Goal: Task Accomplishment & Management: Manage account settings

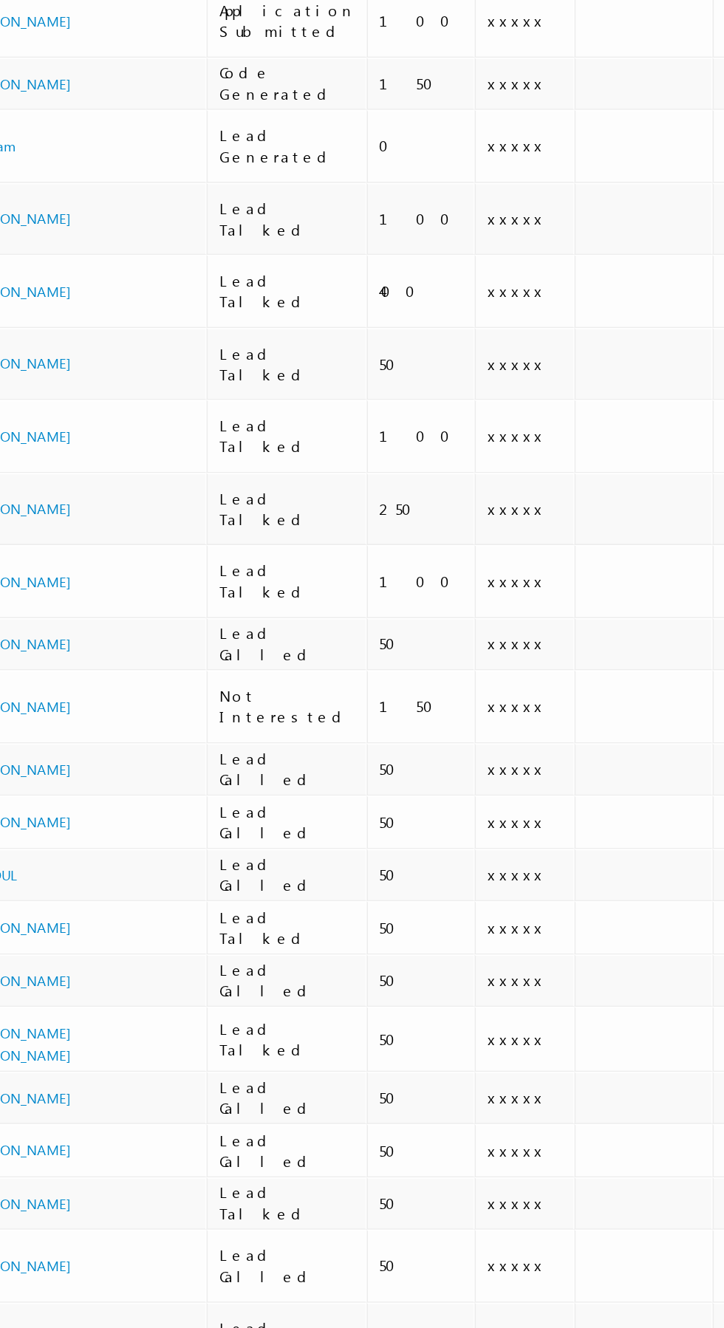
scroll to position [0, 1]
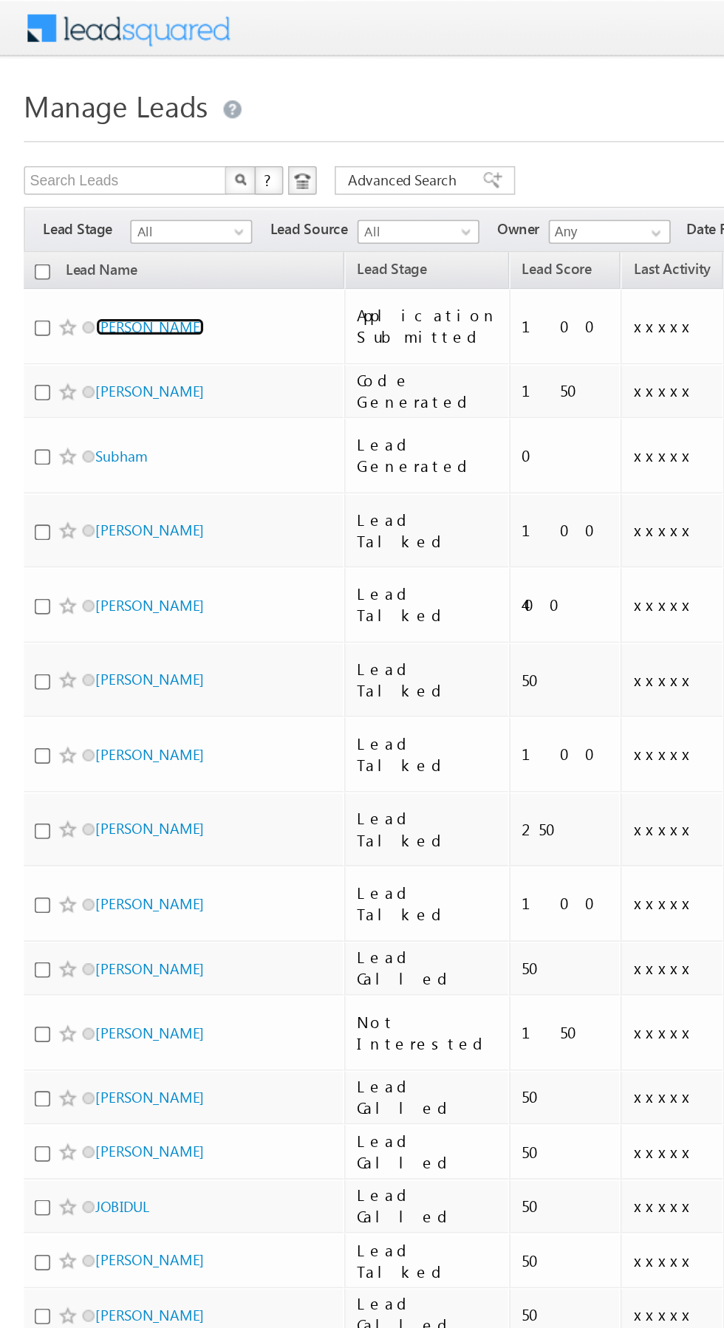
click at [100, 196] on link "Pramod Patel" at bounding box center [92, 201] width 67 height 11
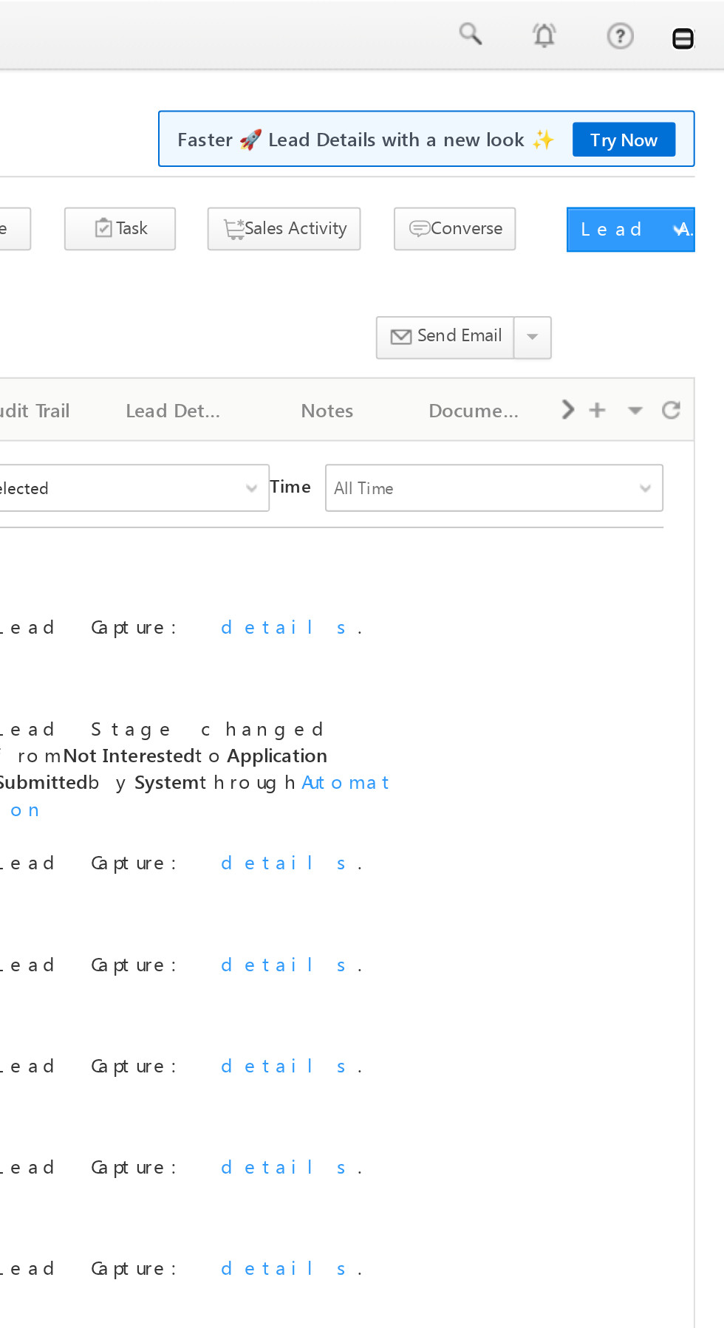
click at [707, 13] on link at bounding box center [703, 19] width 12 height 12
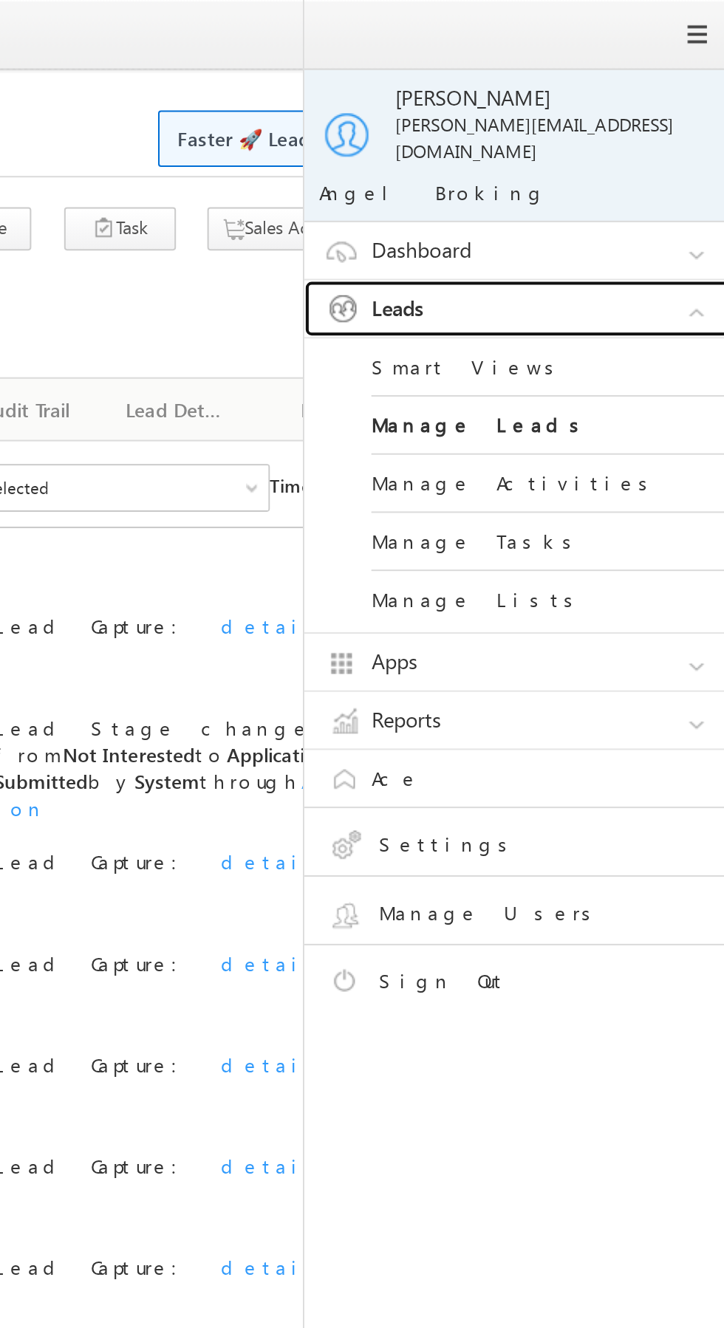
click at [651, 139] on link "Leads" at bounding box center [627, 153] width 222 height 28
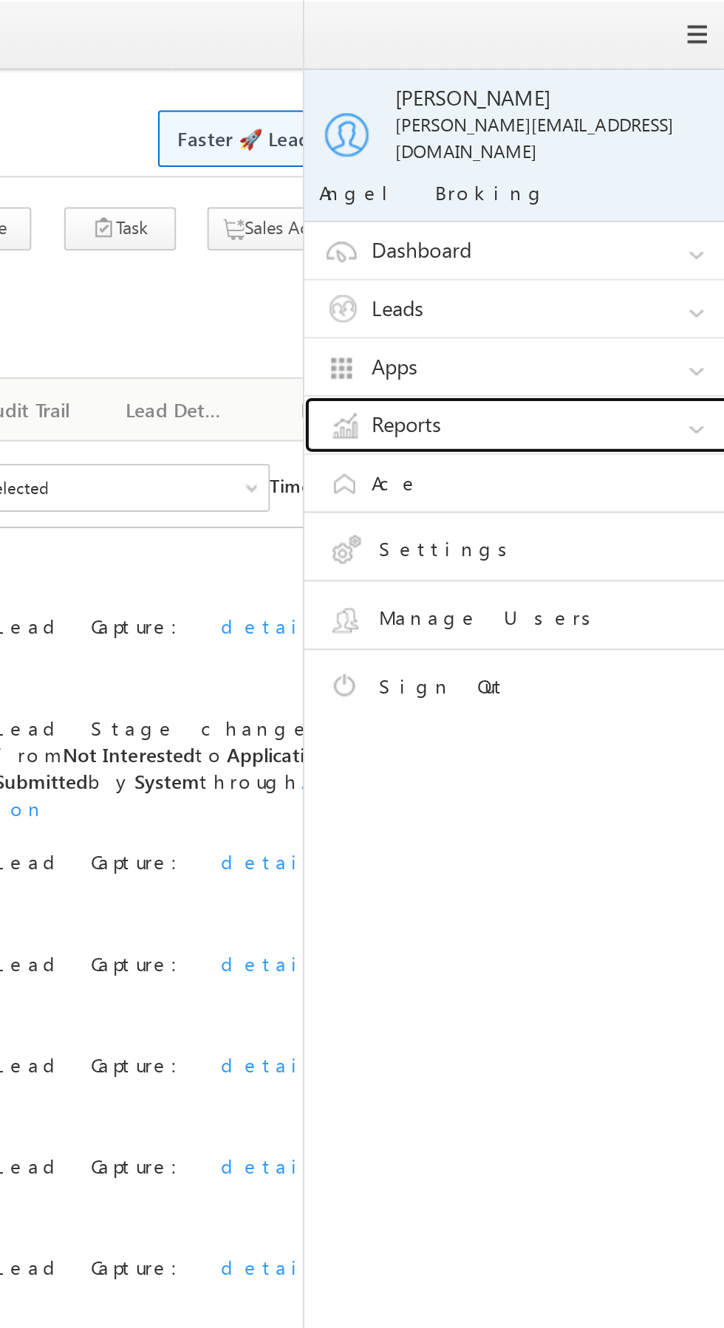
click at [626, 199] on link "Reports" at bounding box center [627, 210] width 222 height 28
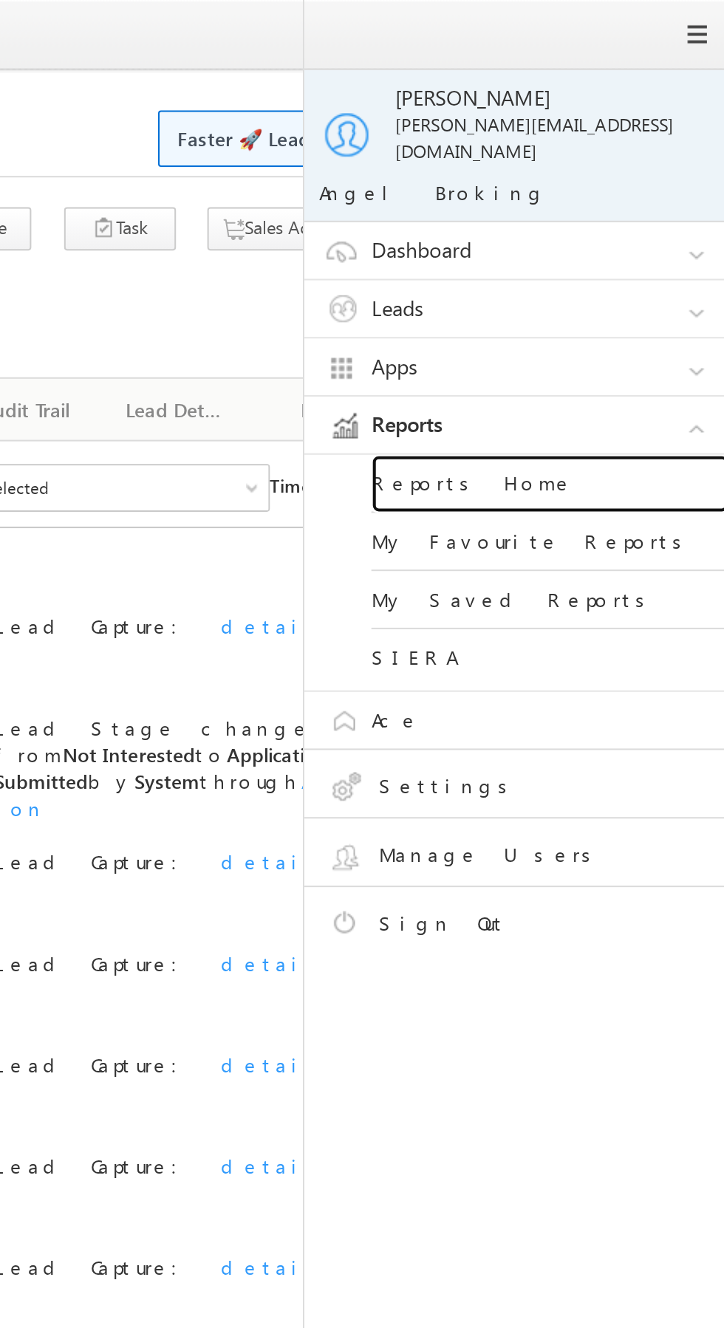
click at [620, 227] on link "Reports Home" at bounding box center [637, 239] width 177 height 29
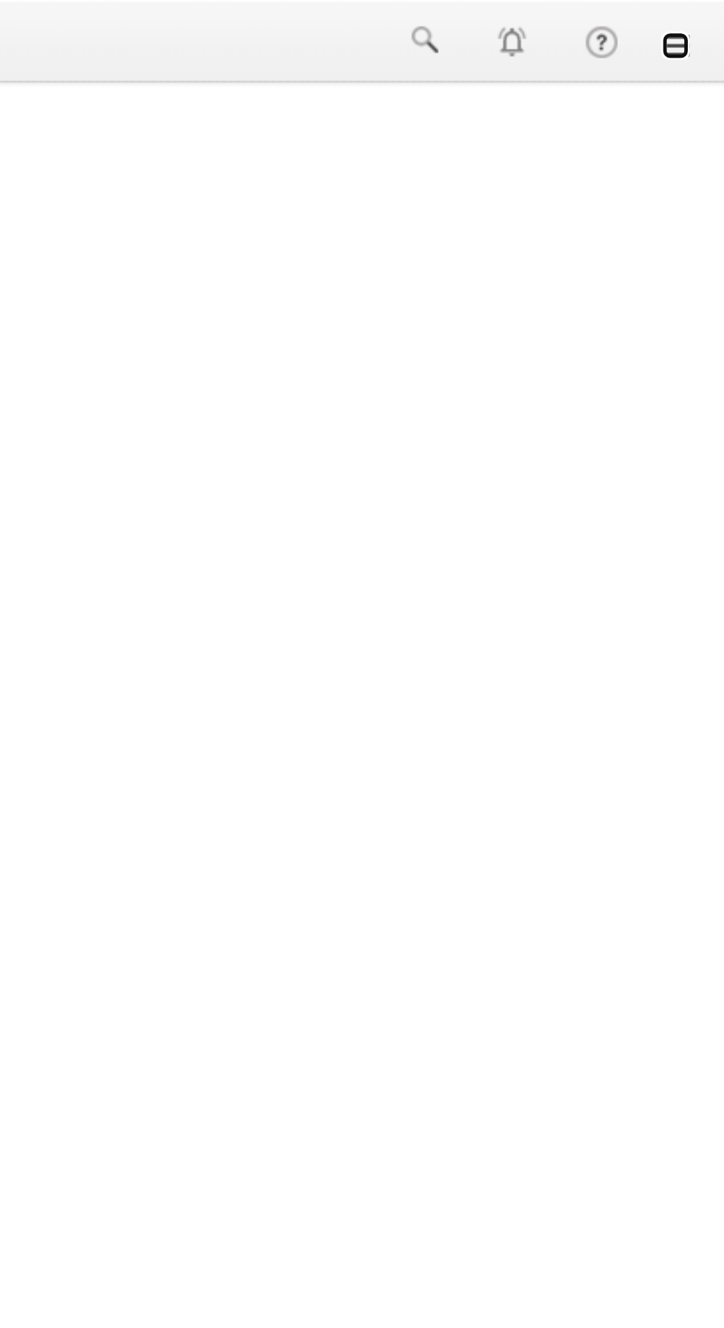
click at [708, 19] on link at bounding box center [703, 19] width 12 height 12
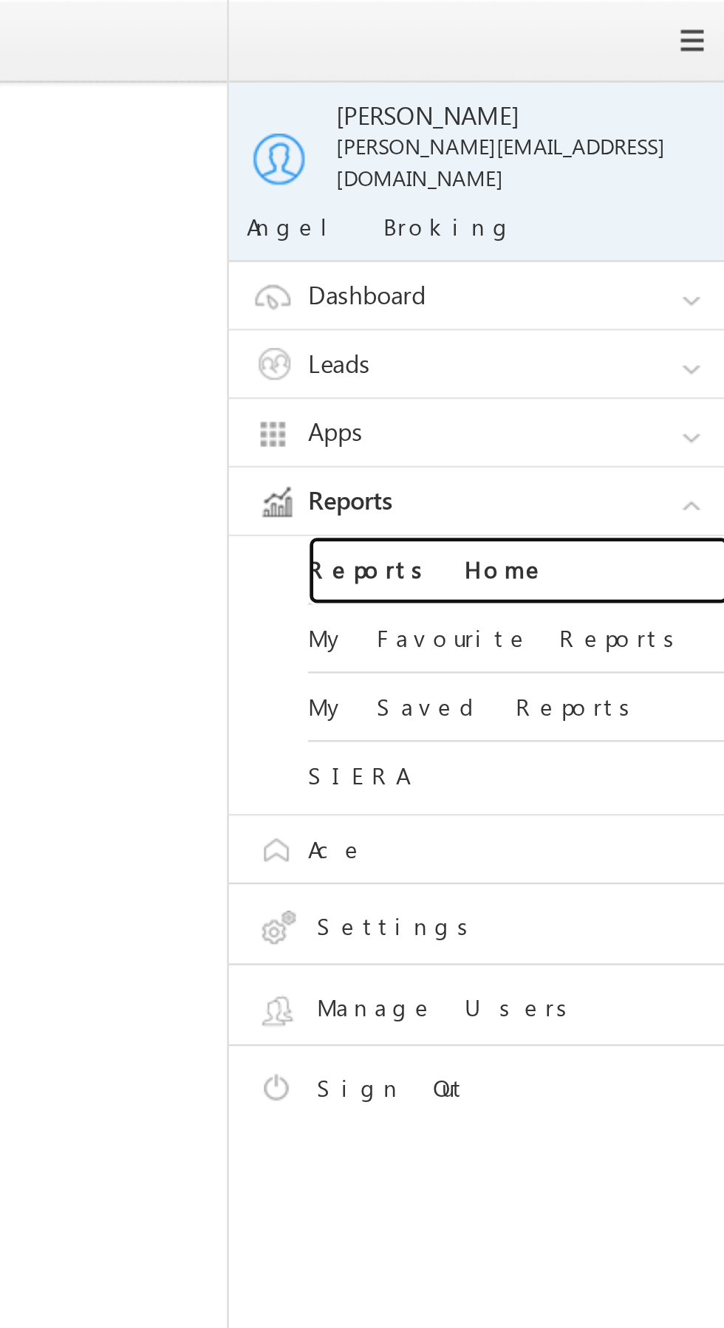
click at [639, 234] on link "Reports Home" at bounding box center [637, 239] width 177 height 29
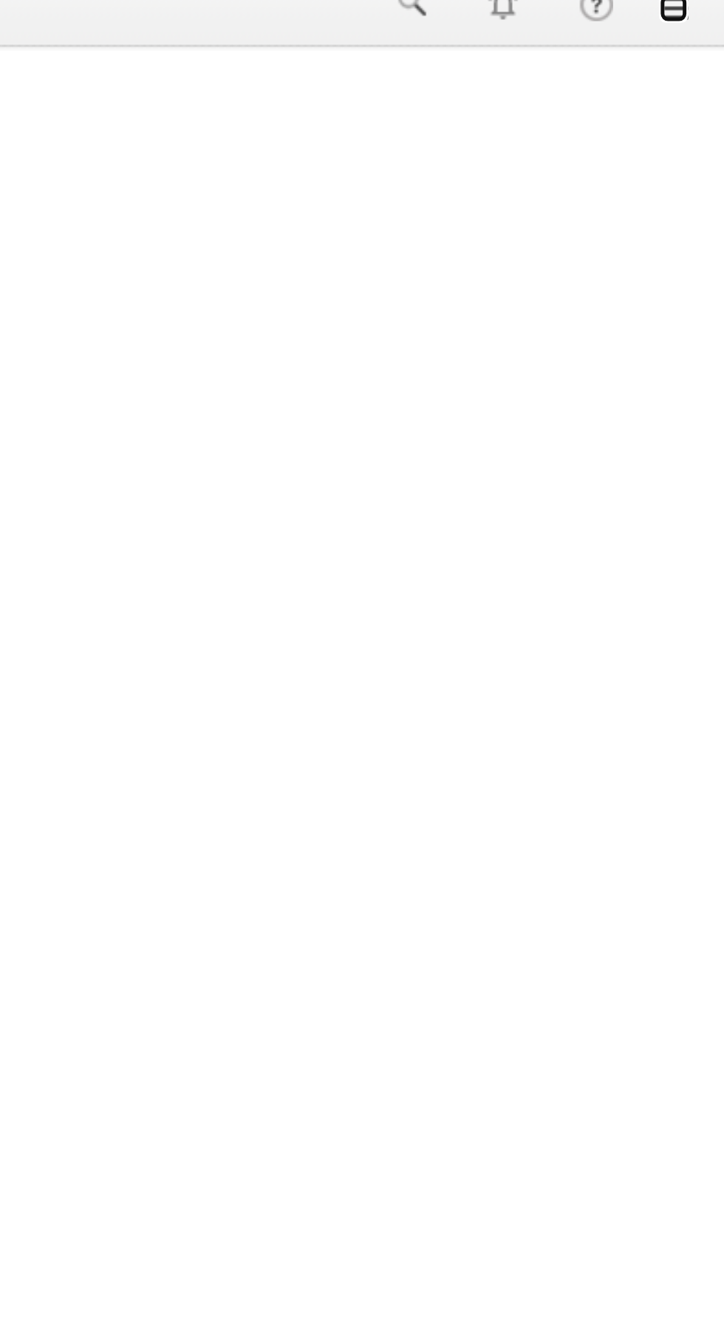
click at [705, 23] on link at bounding box center [703, 19] width 12 height 12
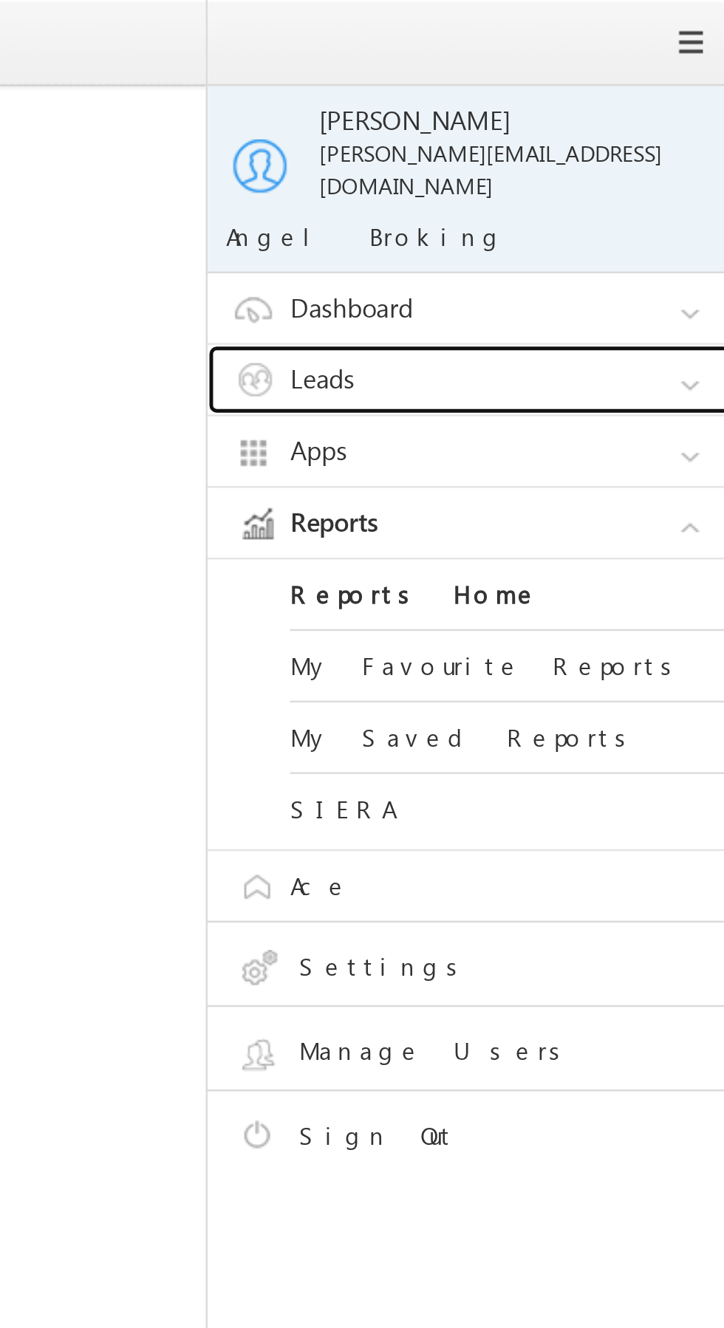
click at [657, 139] on link "Leads" at bounding box center [627, 153] width 222 height 28
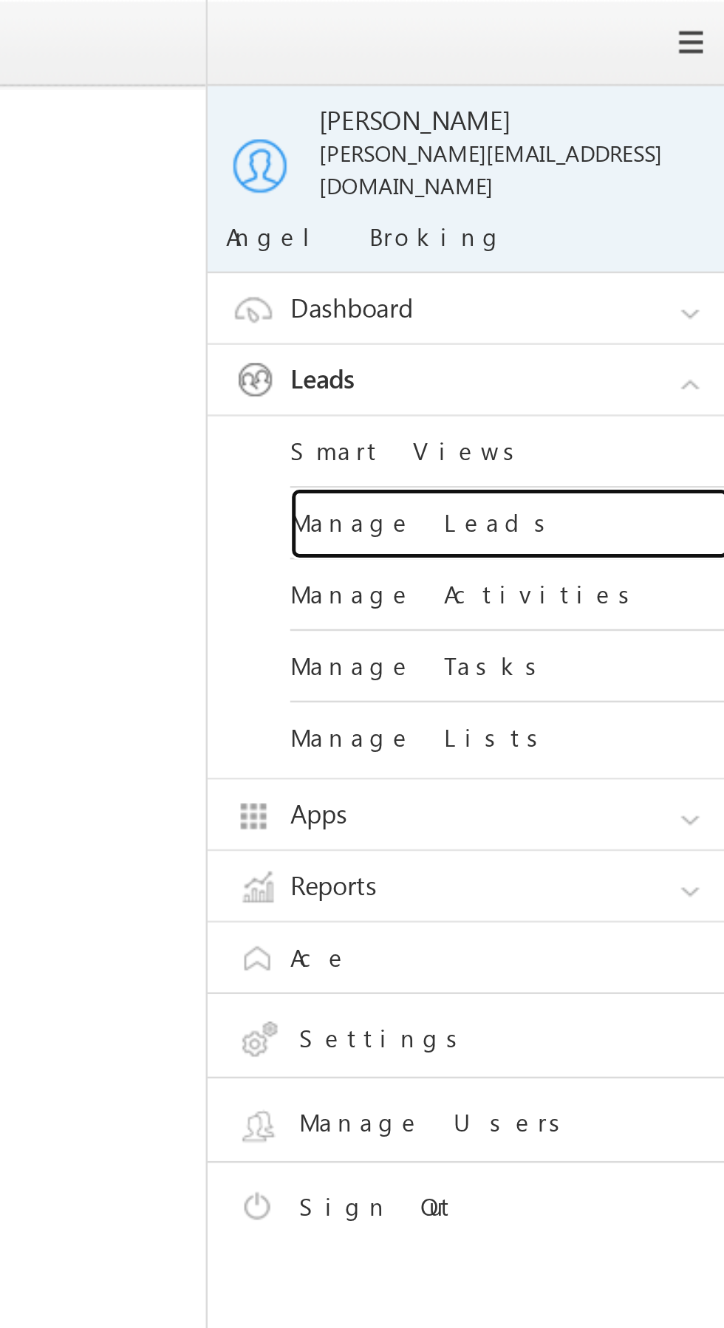
click at [648, 198] on link "Manage Leads" at bounding box center [637, 210] width 177 height 29
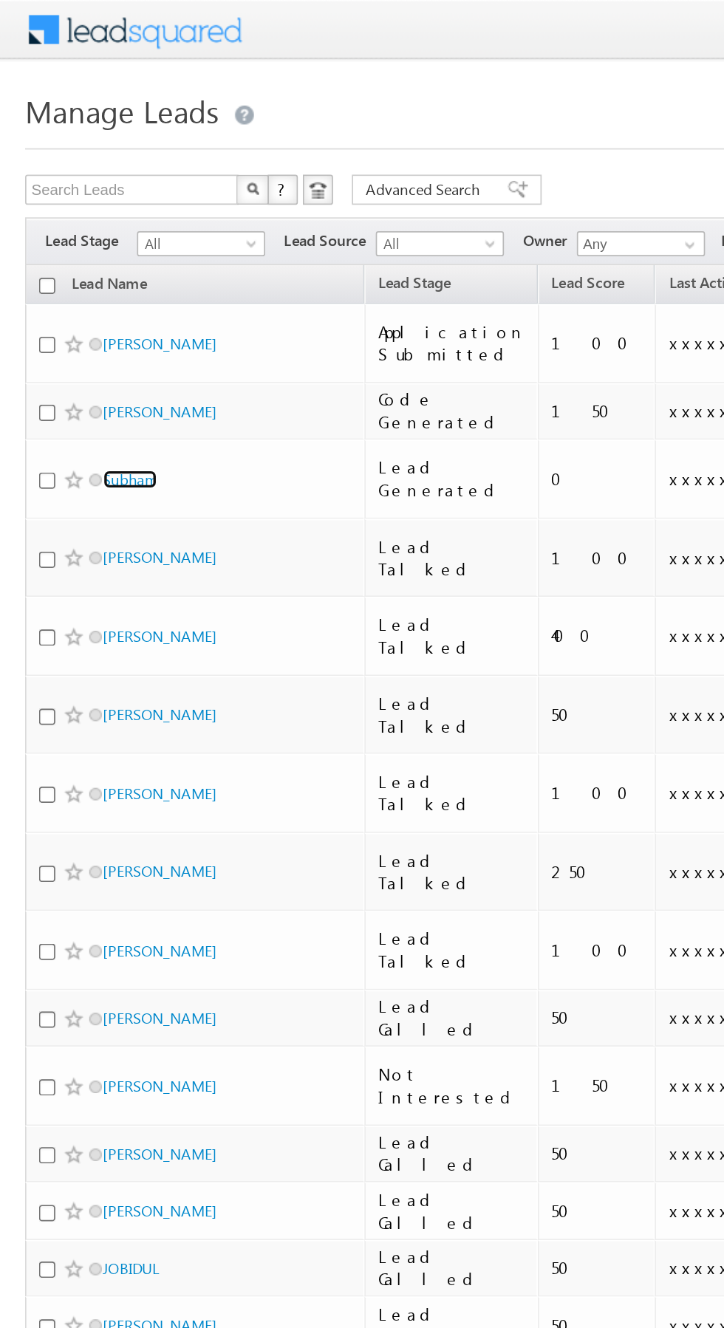
click at [81, 276] on link "Subham" at bounding box center [77, 281] width 32 height 11
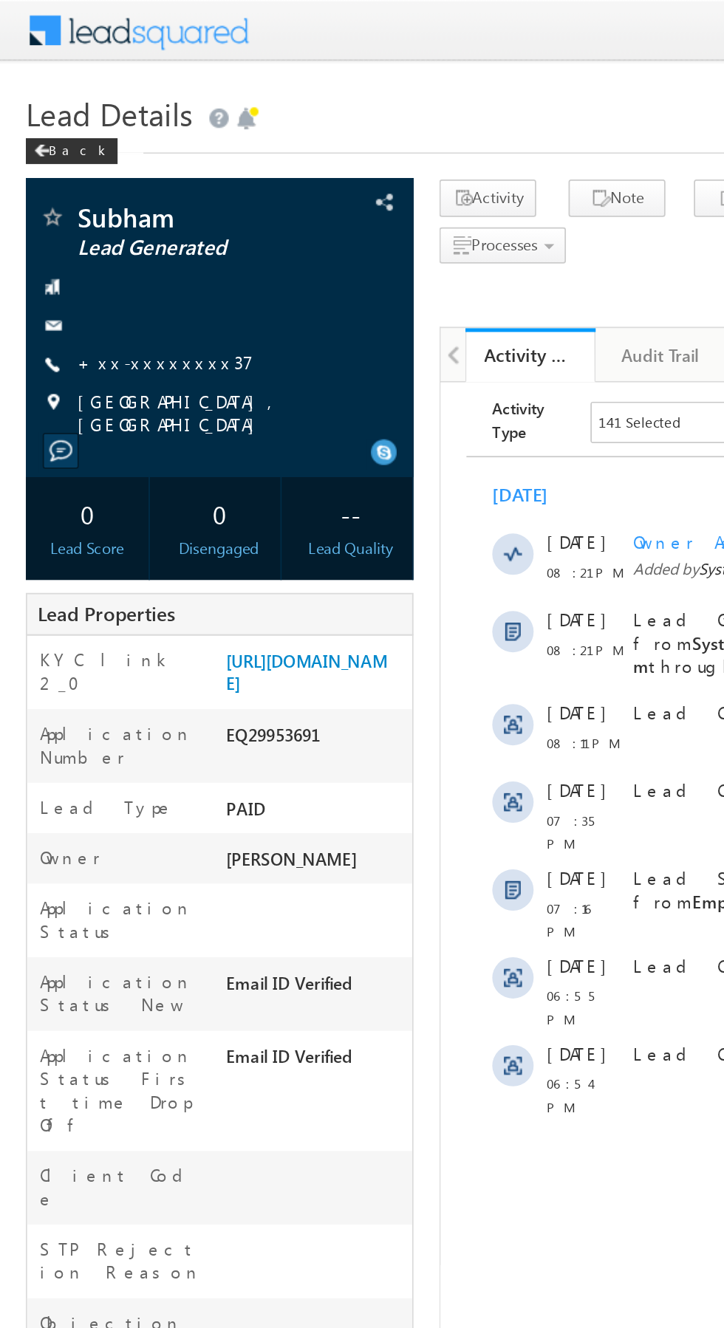
click at [95, 213] on link "+xx-xxxxxxxx37" at bounding box center [94, 207] width 100 height 13
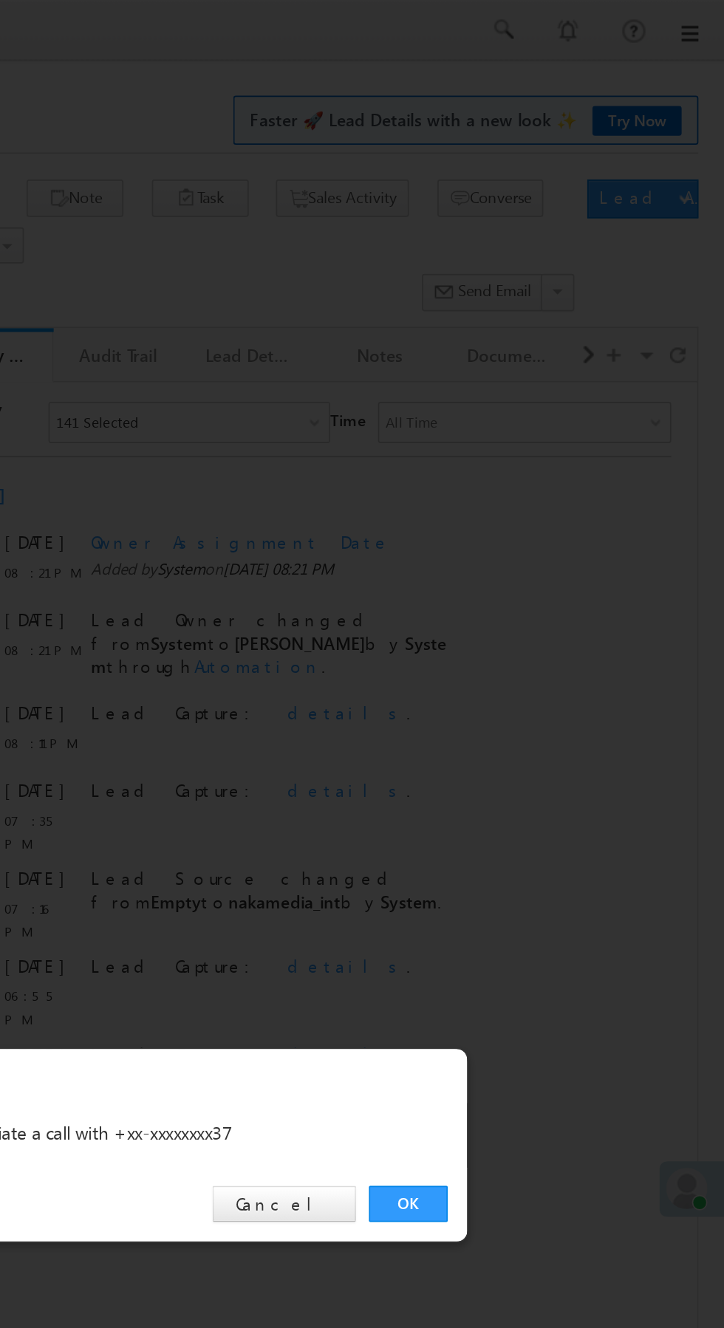
click at [543, 690] on link "OK" at bounding box center [543, 688] width 45 height 21
